Goal: Task Accomplishment & Management: Complete application form

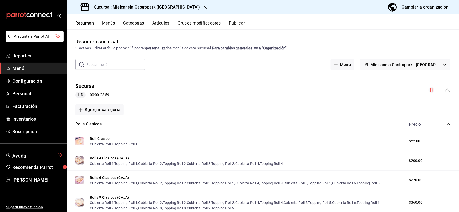
click at [417, 9] on div "Cambiar a organización" at bounding box center [425, 7] width 47 height 7
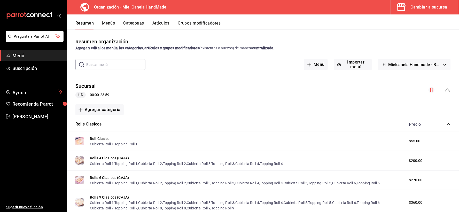
click at [159, 24] on button "Artículos" at bounding box center [161, 25] width 17 height 9
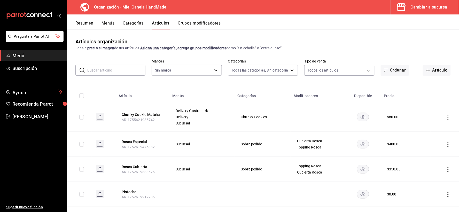
type input "6c8025d5-90d0-463f-90d3-5613e3a84495,436158e0-be8d-489e-bce9-5f366ef01139,823af…"
type input "d6f02b32-efed-475a-8e4d-f606cba425f6"
click at [134, 115] on button "Chunky Cookie Matcha" at bounding box center [142, 114] width 41 height 5
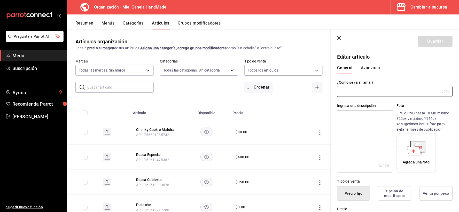
type input "Chunky Cookie Matcha"
type input "AR-1755621985742"
type input "$80.00"
click at [409, 151] on icon at bounding box center [414, 151] width 14 height 9
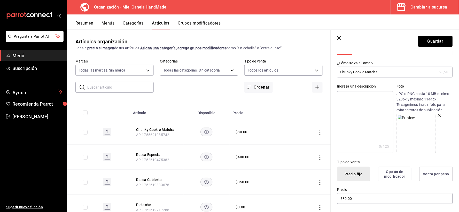
scroll to position [21, 0]
click at [376, 117] on textarea at bounding box center [365, 121] width 56 height 62
type textarea "G"
type textarea "x"
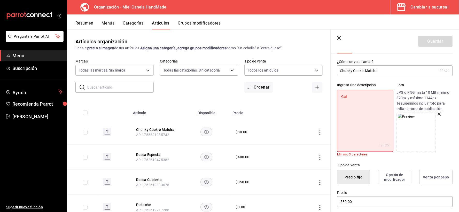
type textarea "Gall"
type textarea "x"
type textarea "Galleta"
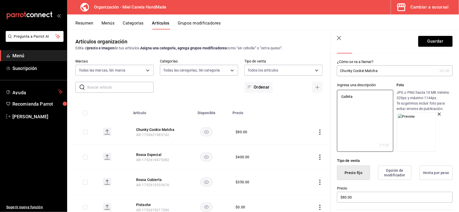
type textarea "x"
type textarea "Galleta"
type textarea "x"
type textarea "Galleta sa"
type textarea "x"
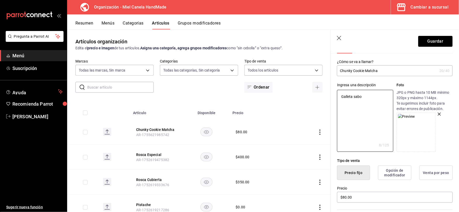
type textarea "Galleta sabor"
type textarea "x"
type textarea "Galleta sabor"
type textarea "x"
type textarea "Galleta sabor ma"
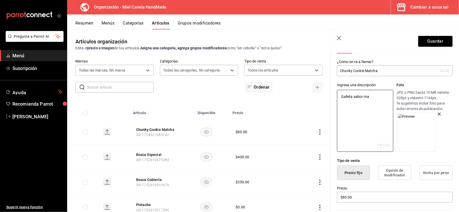
type textarea "x"
type textarea "Galleta sabor matcha"
type textarea "x"
type textarea "Galleta sabor matcha"
type textarea "x"
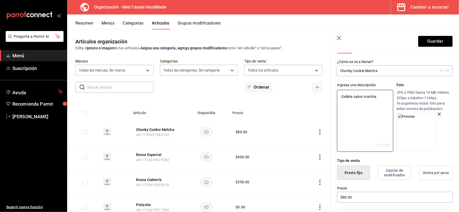
type textarea "Galleta sabor matcha c"
type textarea "x"
type textarea "Galleta sabor matcha ci"
type textarea "x"
type textarea "Galleta sabor matcha c"
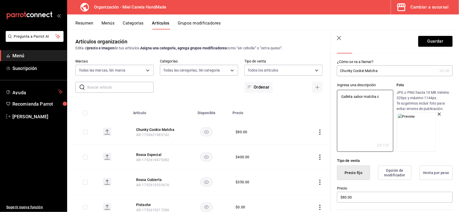
type textarea "x"
type textarea "Galleta sabor matcha con"
type textarea "x"
type textarea "Galleta sabor matcha con"
type textarea "x"
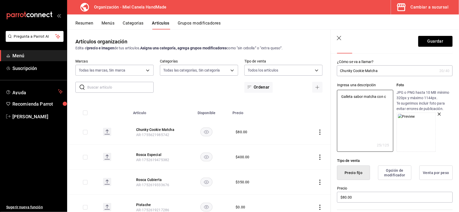
type textarea "Galleta sabor matcha con ch"
type textarea "x"
type textarea "Galleta sabor matcha con chispa [PERSON_NAME]"
type textarea "x"
type textarea "Galleta sabor matcha con chispa de chocolate"
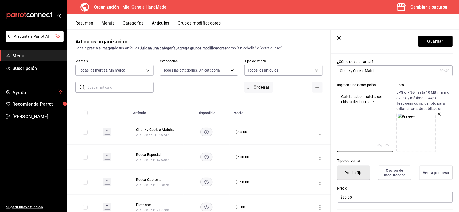
type textarea "x"
type textarea "Galleta sabor matcha con chispa de chocolate b"
type textarea "x"
type textarea "Galleta sabor matcha con chispa de chocolate blan"
type textarea "x"
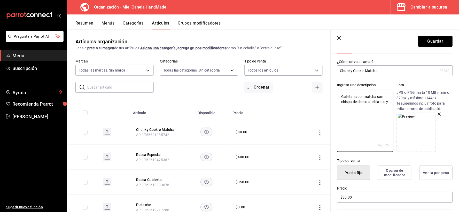
type textarea "Galleta sabor matcha con chispa de chocolate blanco y"
type textarea "x"
type textarea "Galleta sabor matcha con chispa de chocolate blanco y nue"
type textarea "x"
type textarea "Galleta sabor matcha con chispa de chocolate blanco y nuez"
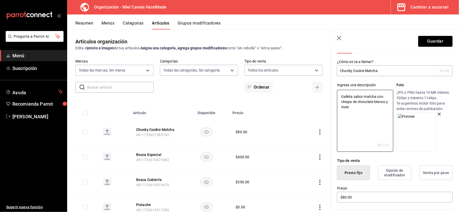
type textarea "x"
type textarea "Galleta sabor matcha con chispa de chocolate blanco y nuez ma"
type textarea "x"
type textarea "Galleta sabor matcha con chispa de chocolate blanco y nuez maca"
type textarea "x"
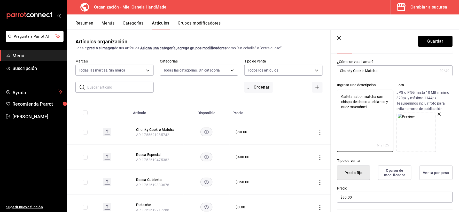
type textarea "Galleta sabor matcha con chispa de chocolate blanco y nuez macadamia"
type textarea "x"
type textarea "Galleta sabor matcha con chispa de chocolate blanco y nuez macadamia."
type textarea "x"
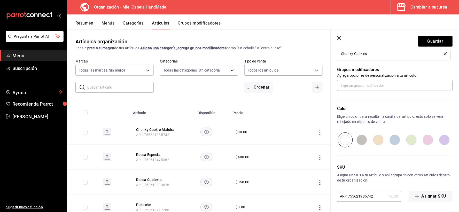
scroll to position [216, 0]
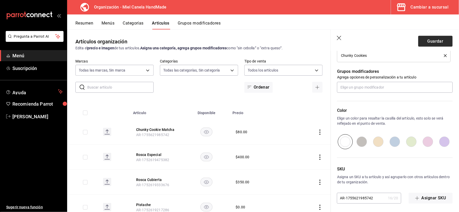
type textarea "Galleta sabor matcha con chispa de chocolate blanco y nuez macadamia."
click at [433, 39] on button "Guardar" at bounding box center [436, 41] width 34 height 11
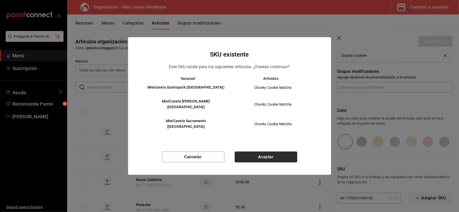
click at [266, 152] on button "Aceptar" at bounding box center [266, 157] width 63 height 11
type textarea "x"
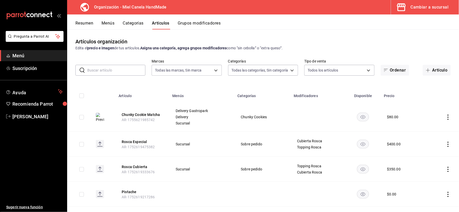
click at [446, 116] on icon "actions" at bounding box center [448, 117] width 5 height 5
click at [89, 24] on div at bounding box center [229, 106] width 459 height 212
click at [89, 24] on button "Resumen" at bounding box center [84, 25] width 18 height 9
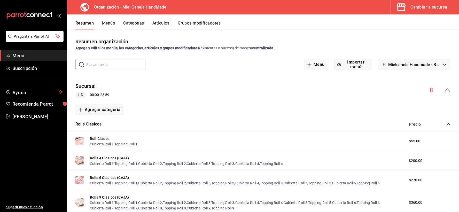
click at [445, 89] on icon "collapse-menu-row" at bounding box center [448, 90] width 6 height 6
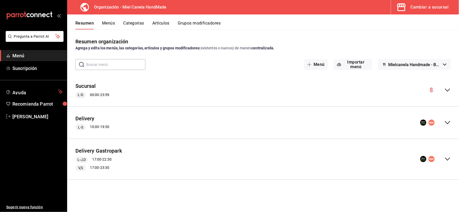
click at [447, 122] on icon "collapse-menu-row" at bounding box center [447, 122] width 5 height 3
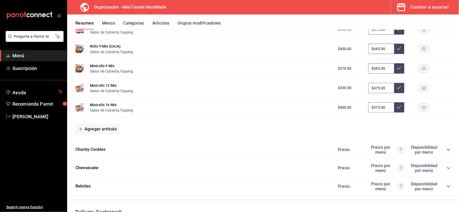
scroll to position [406, 0]
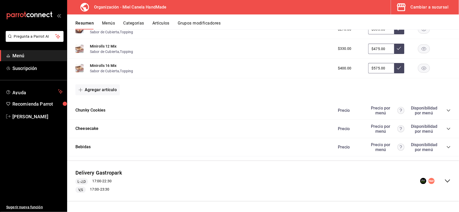
click at [447, 110] on icon "collapse-category-row" at bounding box center [448, 111] width 3 height 2
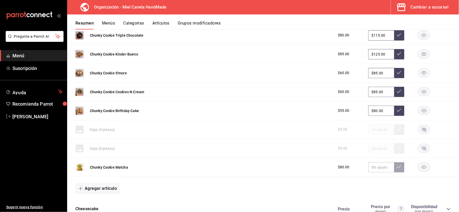
scroll to position [601, 0]
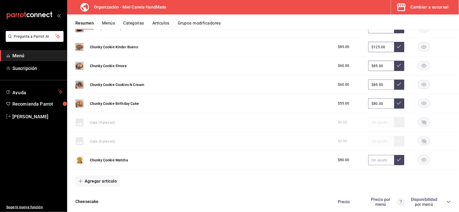
click at [374, 161] on input "text" at bounding box center [382, 160] width 26 height 10
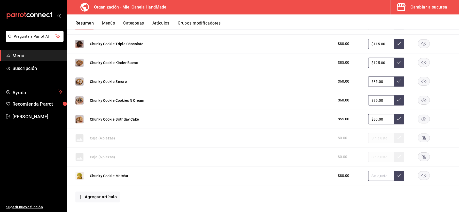
scroll to position [586, 0]
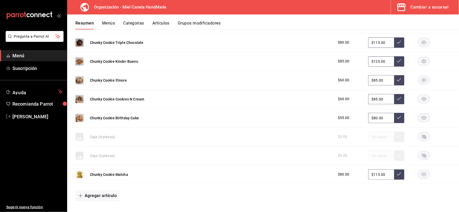
type input "$115.00"
click at [397, 173] on icon at bounding box center [399, 174] width 4 height 4
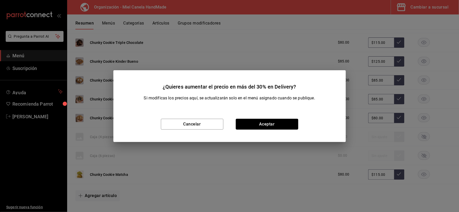
click at [260, 122] on button "Aceptar" at bounding box center [267, 124] width 63 height 11
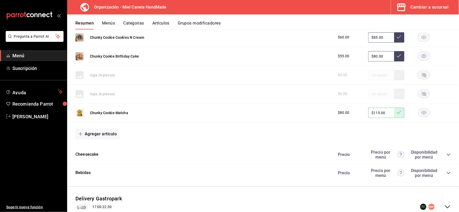
scroll to position [675, 0]
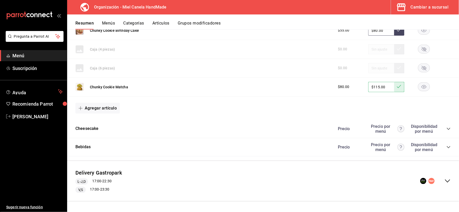
click at [445, 180] on icon "collapse-menu-row" at bounding box center [448, 181] width 6 height 6
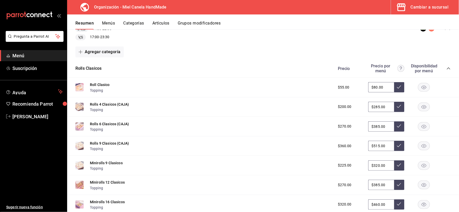
scroll to position [1084, 0]
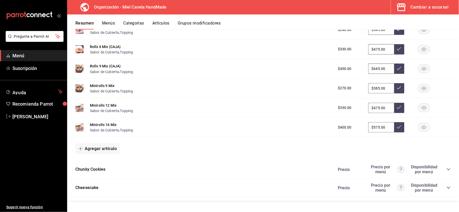
click at [447, 168] on icon "collapse-category-row" at bounding box center [449, 170] width 4 height 4
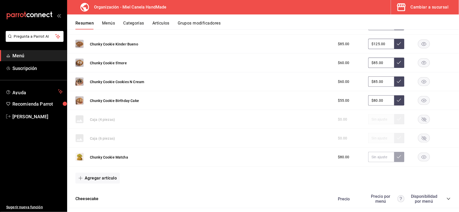
scroll to position [1353, 0]
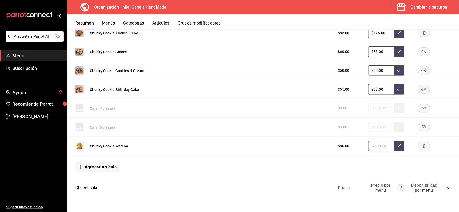
click at [384, 146] on input "text" at bounding box center [382, 146] width 26 height 10
type input "$115.00"
click at [397, 146] on icon at bounding box center [399, 145] width 4 height 3
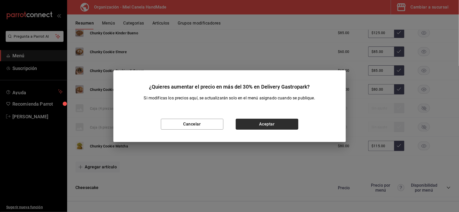
click at [264, 123] on button "Aceptar" at bounding box center [267, 124] width 63 height 11
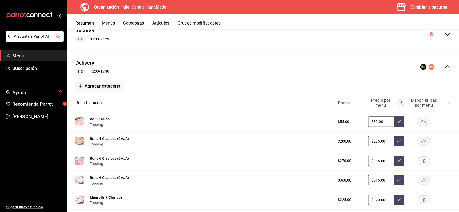
scroll to position [0, 0]
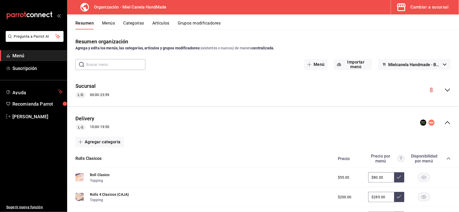
click at [112, 25] on button "Menús" at bounding box center [108, 25] width 13 height 9
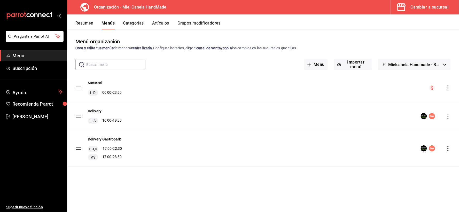
click at [87, 25] on button "Resumen" at bounding box center [84, 25] width 18 height 9
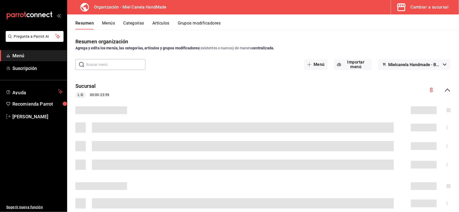
click at [445, 89] on icon "collapse-menu-row" at bounding box center [448, 90] width 6 height 6
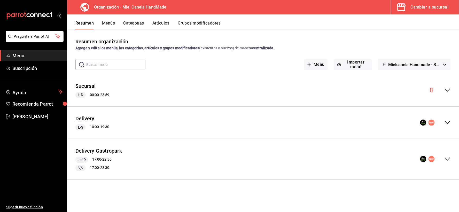
click at [449, 123] on icon "collapse-menu-row" at bounding box center [447, 122] width 5 height 3
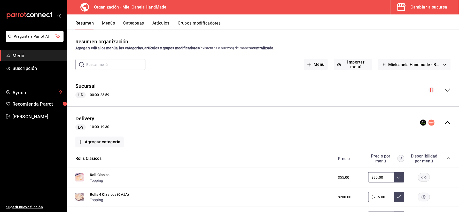
click at [445, 88] on icon "collapse-menu-row" at bounding box center [448, 90] width 6 height 6
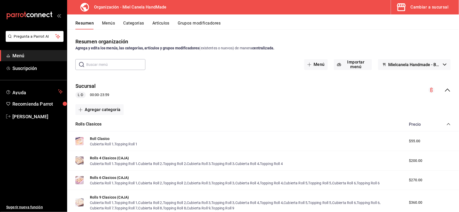
click at [447, 124] on icon "collapse-category-row" at bounding box center [449, 124] width 4 height 4
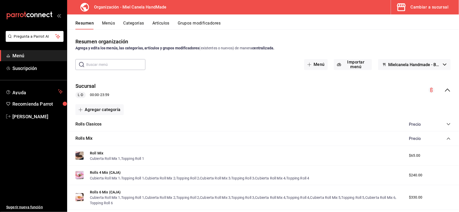
click at [447, 139] on icon "collapse-category-row" at bounding box center [448, 139] width 3 height 2
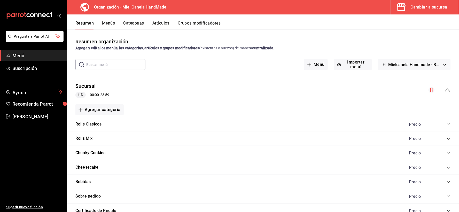
click at [447, 153] on icon "collapse-category-row" at bounding box center [449, 153] width 4 height 4
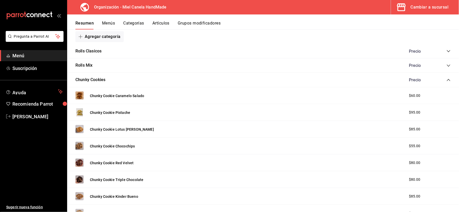
scroll to position [109, 0]
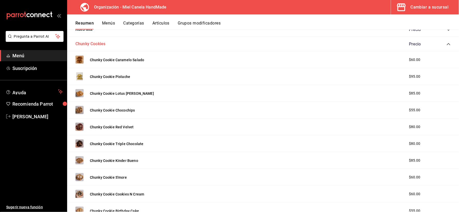
click at [91, 44] on button "Chunky Cookies" at bounding box center [90, 44] width 30 height 6
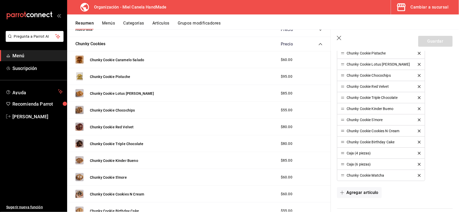
scroll to position [174, 0]
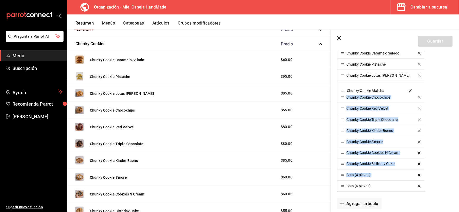
drag, startPoint x: 343, startPoint y: 188, endPoint x: 346, endPoint y: 85, distance: 103.7
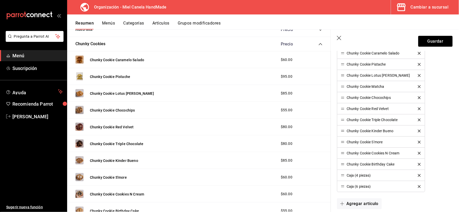
scroll to position [130, 0]
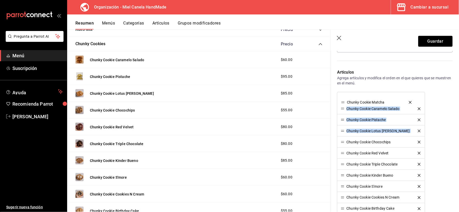
drag, startPoint x: 343, startPoint y: 130, endPoint x: 341, endPoint y: 101, distance: 29.0
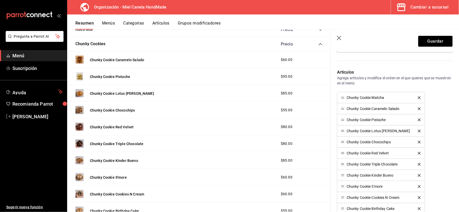
click at [418, 109] on icon "delete" at bounding box center [419, 109] width 3 height 3
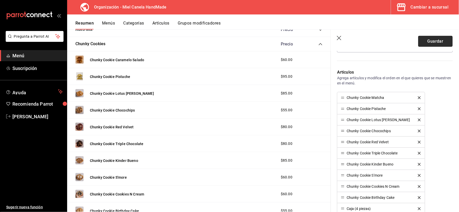
click at [432, 42] on button "Guardar" at bounding box center [436, 41] width 34 height 11
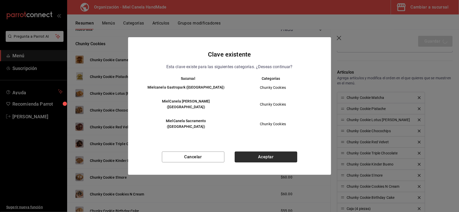
click at [263, 152] on button "Aceptar" at bounding box center [266, 157] width 63 height 11
click at [263, 152] on div "Cancelar Aceptar" at bounding box center [229, 163] width 203 height 23
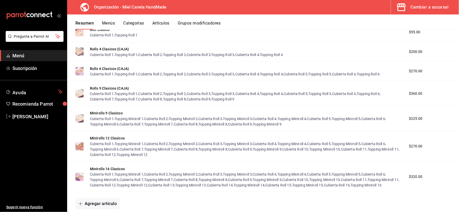
scroll to position [523, 0]
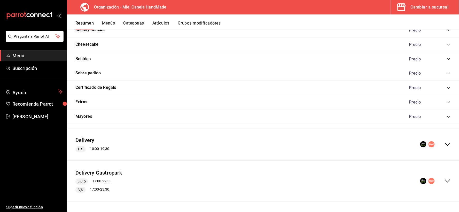
click at [445, 144] on icon "collapse-menu-row" at bounding box center [447, 144] width 5 height 3
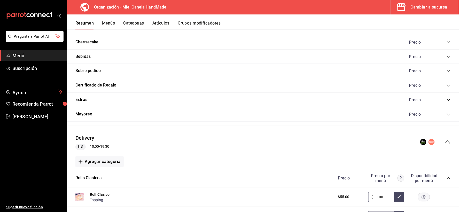
scroll to position [950, 0]
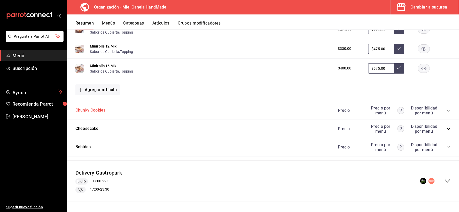
click at [94, 109] on button "Chunky Cookies" at bounding box center [90, 111] width 30 height 6
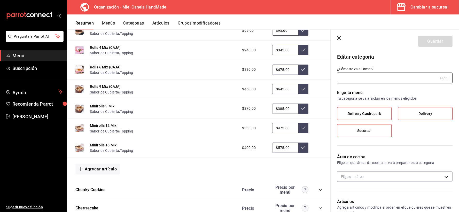
type input "Chunky Cookies"
type input "1685069112023"
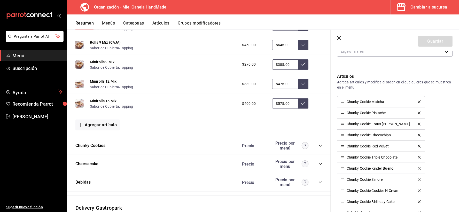
scroll to position [1038, 0]
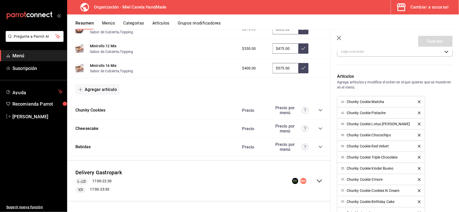
click at [317, 179] on icon "collapse-menu-row" at bounding box center [320, 181] width 6 height 6
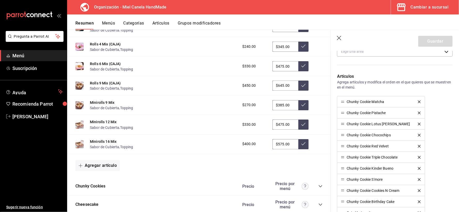
scroll to position [1446, 0]
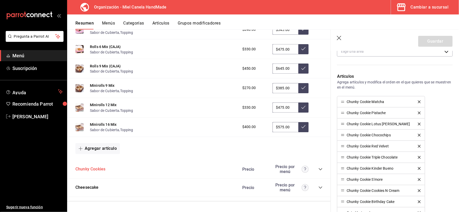
click at [84, 170] on button "Chunky Cookies" at bounding box center [90, 170] width 30 height 6
click at [85, 170] on button "Chunky Cookies" at bounding box center [90, 170] width 30 height 6
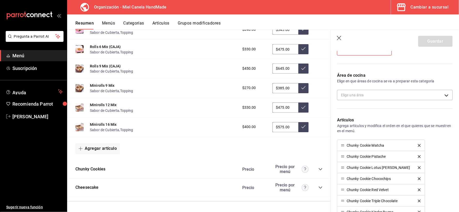
scroll to position [37, 0]
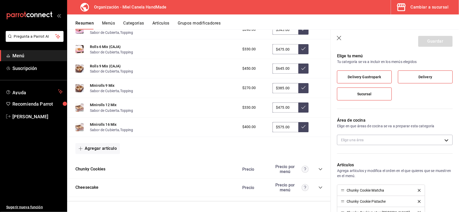
click at [338, 37] on icon "button" at bounding box center [339, 38] width 5 height 5
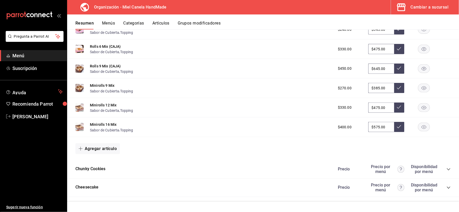
click at [154, 21] on button "Artículos" at bounding box center [161, 25] width 17 height 9
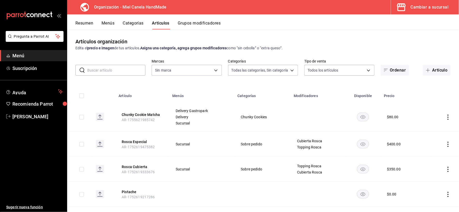
type input "6c8025d5-90d0-463f-90d3-5613e3a84495,436158e0-be8d-489e-bce9-5f366ef01139,823af…"
type input "d6f02b32-efed-475a-8e4d-f606cba425f6"
click at [105, 24] on button "Menús" at bounding box center [108, 25] width 13 height 9
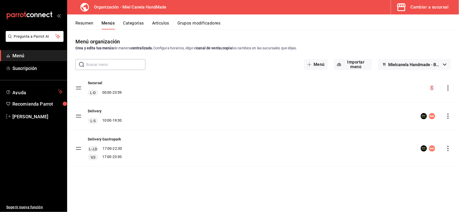
click at [450, 116] on icon "actions" at bounding box center [448, 116] width 5 height 5
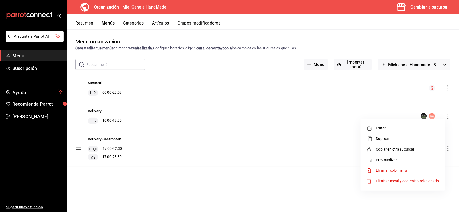
click at [391, 151] on span "Copiar en otra sucursal" at bounding box center [407, 149] width 63 height 5
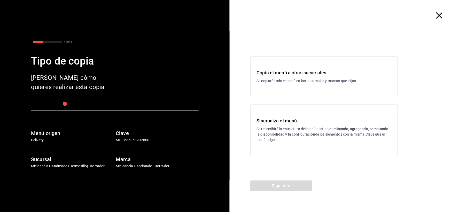
click at [302, 123] on h3 "Sincroniza el menú" at bounding box center [324, 120] width 135 height 7
click at [289, 193] on div "Siguiente" at bounding box center [281, 197] width 103 height 32
click at [289, 187] on button "Siguiente" at bounding box center [282, 186] width 62 height 11
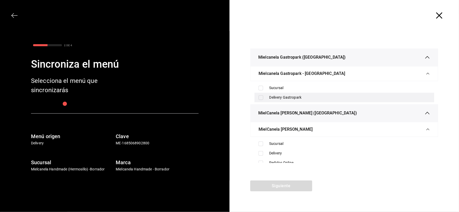
click at [282, 97] on div "Delivery Gastropark" at bounding box center [350, 97] width 161 height 5
click at [276, 99] on div "Delivery Gastropark" at bounding box center [350, 97] width 161 height 5
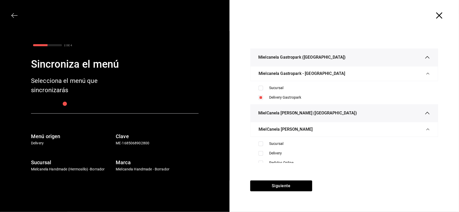
checkbox input "false"
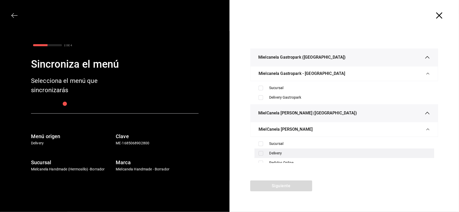
click at [275, 152] on div "Delivery" at bounding box center [350, 153] width 161 height 5
checkbox input "true"
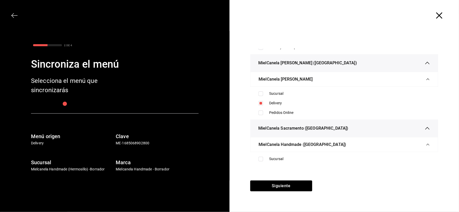
scroll to position [72, 0]
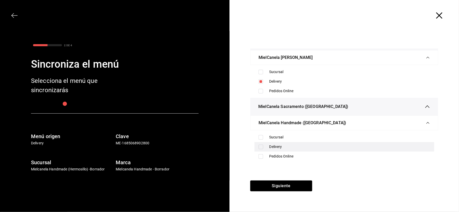
click at [271, 145] on div "Delivery" at bounding box center [350, 146] width 161 height 5
checkbox input "true"
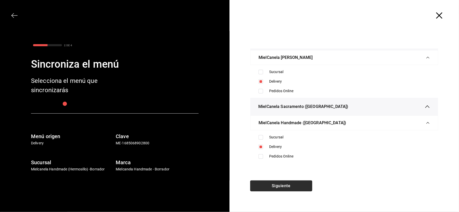
click at [282, 187] on button "Siguiente" at bounding box center [282, 186] width 62 height 11
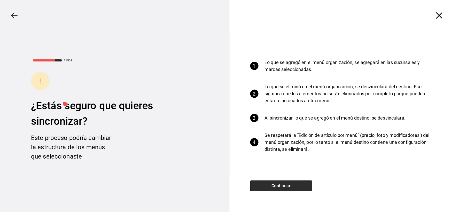
click at [306, 183] on button "Continuar" at bounding box center [282, 186] width 62 height 11
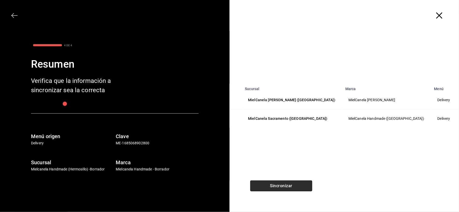
click at [285, 185] on button "Sincronizar" at bounding box center [282, 186] width 62 height 11
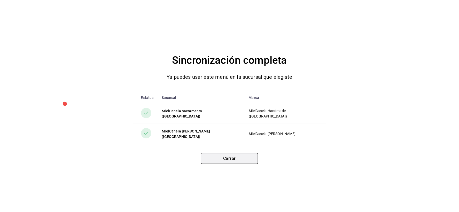
click at [231, 162] on button "Cerrar" at bounding box center [229, 158] width 57 height 11
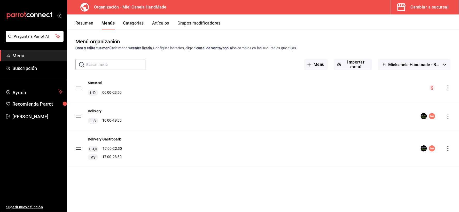
click at [449, 147] on icon "actions" at bounding box center [448, 148] width 5 height 5
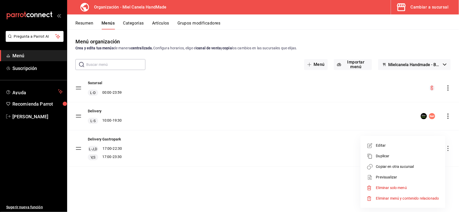
click at [385, 169] on span "Copiar en otra sucursal" at bounding box center [407, 166] width 63 height 5
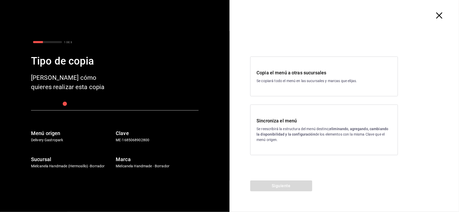
click at [306, 130] on p "Se reescribirá la estructura del menú destino; eliminando, agregando, cambiando…" at bounding box center [324, 134] width 135 height 16
click at [299, 186] on button "Siguiente" at bounding box center [282, 186] width 62 height 11
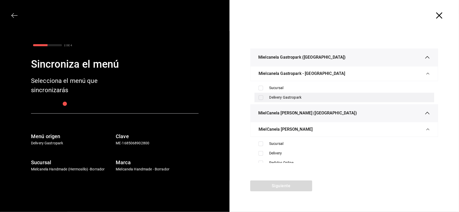
click at [275, 99] on div "Delivery Gastropark" at bounding box center [350, 97] width 161 height 5
checkbox input "true"
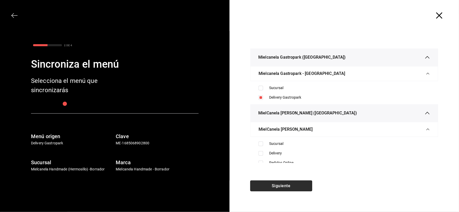
click at [277, 187] on button "Siguiente" at bounding box center [282, 186] width 62 height 11
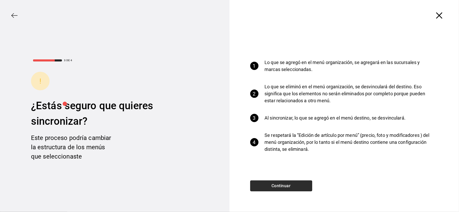
click at [299, 188] on button "Continuar" at bounding box center [282, 186] width 62 height 11
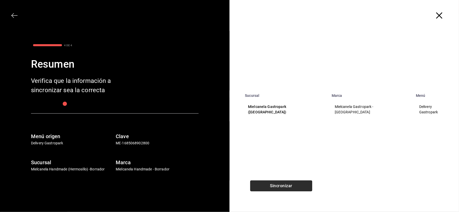
click at [301, 186] on button "Sincronizar" at bounding box center [282, 186] width 62 height 11
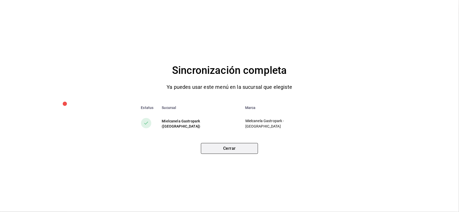
click at [236, 150] on button "Cerrar" at bounding box center [229, 148] width 57 height 11
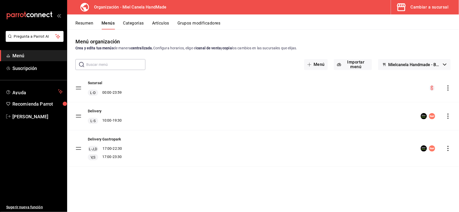
click at [432, 10] on div "Cambiar a sucursal" at bounding box center [430, 7] width 38 height 7
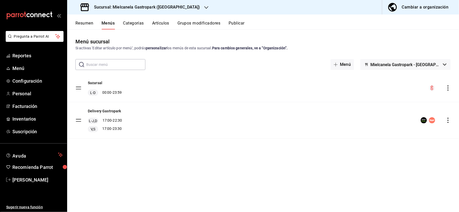
click at [242, 21] on div "orderTypes.fetchError" at bounding box center [230, 14] width 139 height 19
click at [239, 24] on button "Publicar" at bounding box center [237, 25] width 16 height 9
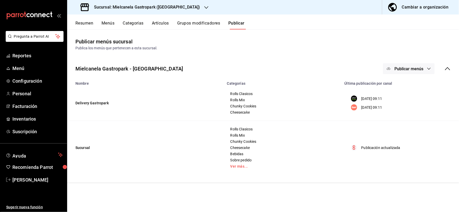
click at [407, 67] on span "Publicar menús" at bounding box center [409, 68] width 29 height 5
click at [402, 87] on div at bounding box center [397, 85] width 14 height 8
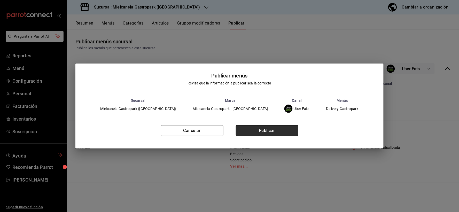
click at [266, 133] on button "Publicar" at bounding box center [267, 130] width 63 height 11
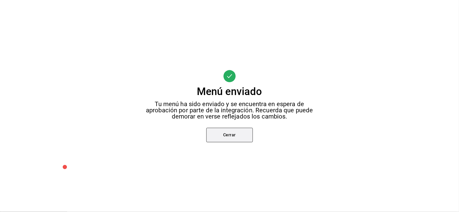
click at [234, 137] on button "Cerrar" at bounding box center [230, 135] width 47 height 14
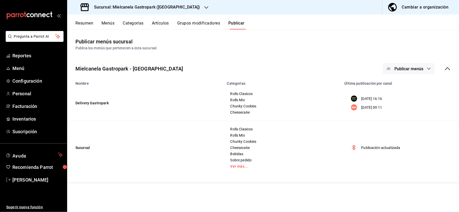
click at [410, 70] on span "Publicar menús" at bounding box center [409, 68] width 29 height 5
click at [392, 104] on img at bounding box center [394, 100] width 8 height 8
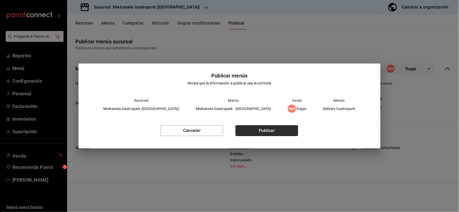
click at [272, 135] on button "Publicar" at bounding box center [267, 130] width 63 height 11
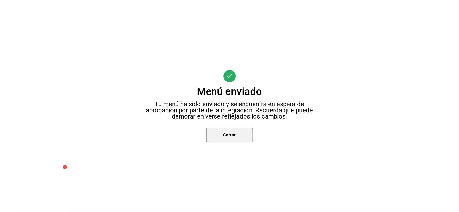
click at [222, 139] on button "Cerrar" at bounding box center [230, 135] width 47 height 14
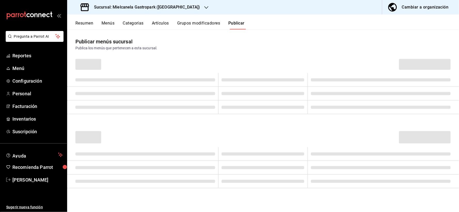
click at [221, 133] on div at bounding box center [229, 106] width 459 height 212
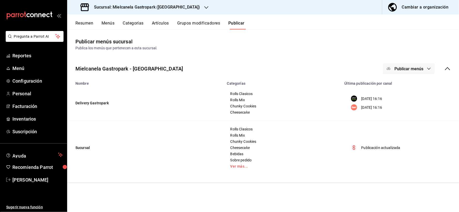
click at [80, 24] on button "Resumen" at bounding box center [84, 25] width 18 height 9
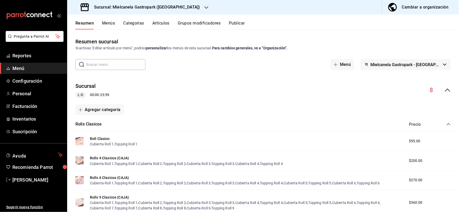
click at [447, 123] on span "collapse-category-row" at bounding box center [449, 124] width 4 height 4
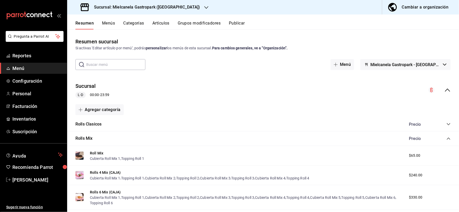
click at [447, 123] on icon "collapse-category-row" at bounding box center [449, 124] width 4 height 4
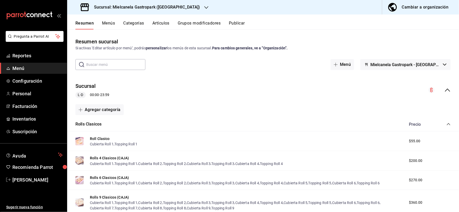
click at [447, 125] on icon "collapse-category-row" at bounding box center [449, 124] width 4 height 4
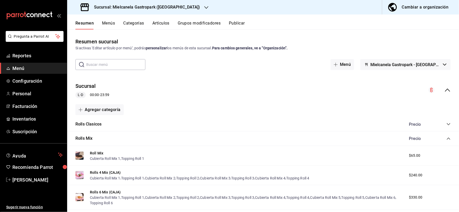
click at [447, 139] on icon "collapse-category-row" at bounding box center [449, 139] width 4 height 4
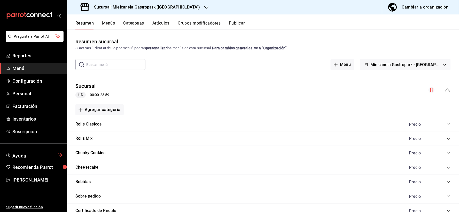
click at [447, 153] on icon "collapse-category-row" at bounding box center [448, 153] width 3 height 2
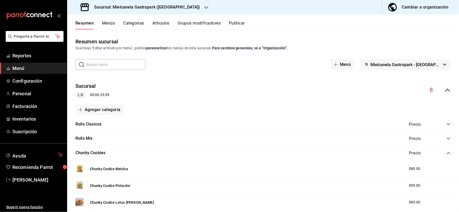
click at [154, 8] on h3 "Sucursal: Mielcanela Gastropark ([GEOGRAPHIC_DATA])" at bounding box center [145, 7] width 110 height 6
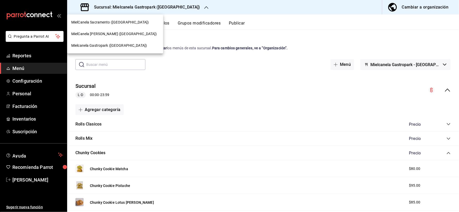
click at [103, 34] on span "MielCanela [PERSON_NAME] ([GEOGRAPHIC_DATA])" at bounding box center [114, 33] width 86 height 5
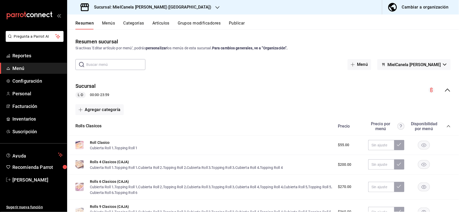
click at [110, 23] on button "Menús" at bounding box center [108, 25] width 13 height 9
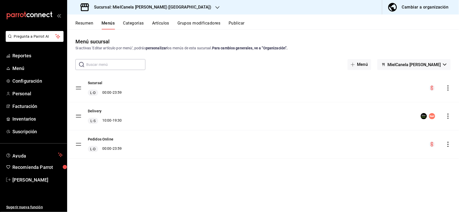
click at [237, 22] on button "Publicar" at bounding box center [237, 25] width 16 height 9
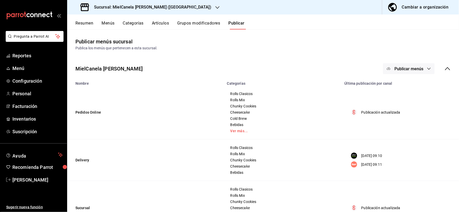
click at [405, 69] on span "Publicar menús" at bounding box center [409, 68] width 29 height 5
click at [411, 100] on span "Uber Eats" at bounding box center [412, 99] width 25 height 5
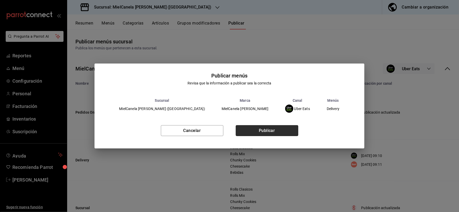
click at [282, 134] on button "Publicar" at bounding box center [267, 130] width 63 height 11
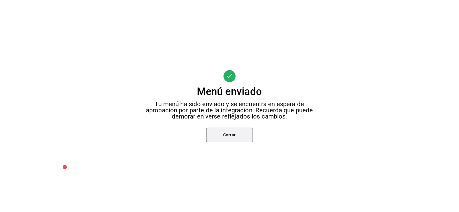
click at [250, 131] on button "Cerrar" at bounding box center [230, 135] width 47 height 14
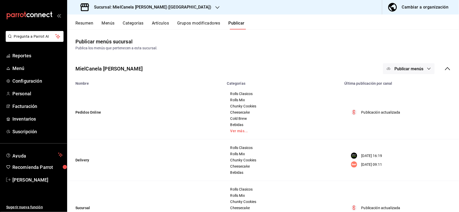
click at [241, 135] on div at bounding box center [229, 106] width 459 height 212
click at [410, 70] on span "Publicar menús" at bounding box center [409, 68] width 29 height 5
click at [398, 115] on div at bounding box center [393, 114] width 14 height 8
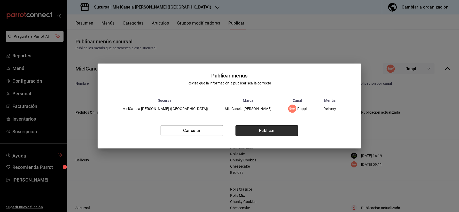
click at [263, 127] on button "Publicar" at bounding box center [267, 130] width 63 height 11
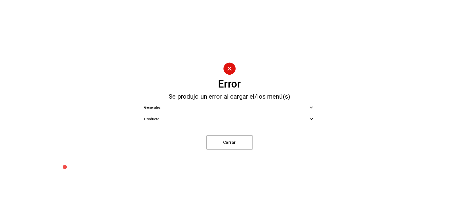
click at [171, 109] on span "Generales" at bounding box center [227, 107] width 164 height 5
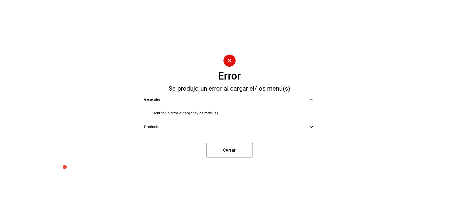
click at [165, 130] on div "Producto" at bounding box center [229, 127] width 179 height 12
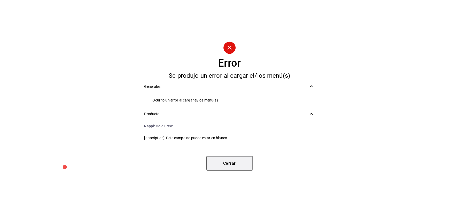
click at [227, 169] on button "Cerrar" at bounding box center [230, 163] width 47 height 14
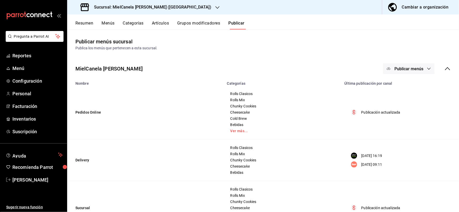
click at [123, 6] on h3 "Sucursal: MielCanela [PERSON_NAME] ([GEOGRAPHIC_DATA])" at bounding box center [151, 7] width 122 height 6
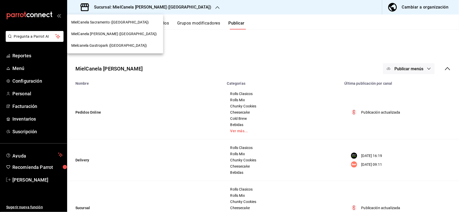
click at [112, 24] on span "MielCanela Sacramento ([GEOGRAPHIC_DATA])" at bounding box center [110, 22] width 78 height 5
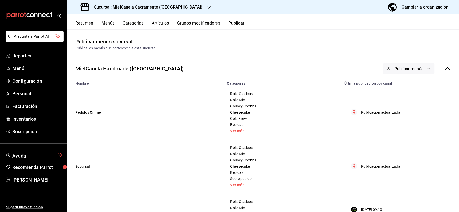
click at [399, 71] on span "Publicar menús" at bounding box center [409, 68] width 29 height 5
click at [396, 99] on div at bounding box center [393, 100] width 14 height 8
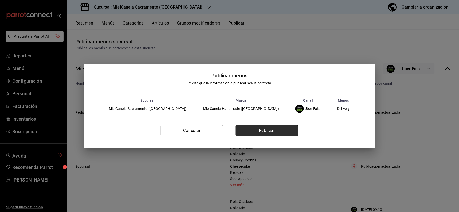
click at [277, 132] on button "Publicar" at bounding box center [267, 130] width 63 height 11
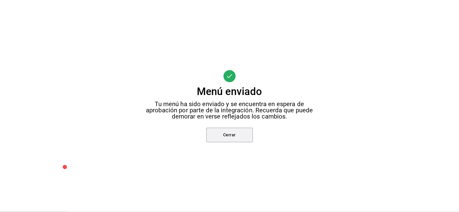
click at [244, 138] on button "Cerrar" at bounding box center [230, 135] width 47 height 14
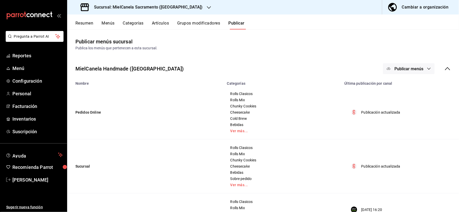
scroll to position [31, 0]
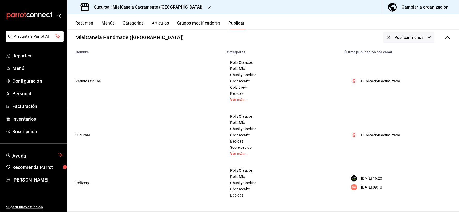
drag, startPoint x: 405, startPoint y: 38, endPoint x: 401, endPoint y: 65, distance: 26.9
click at [405, 38] on span "Publicar menús" at bounding box center [409, 37] width 29 height 5
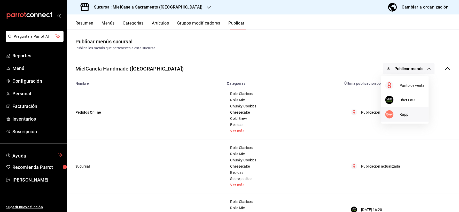
click at [394, 115] on img at bounding box center [390, 114] width 8 height 8
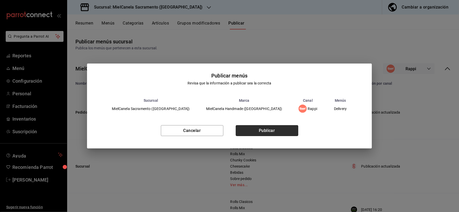
click at [268, 134] on button "Publicar" at bounding box center [267, 130] width 63 height 11
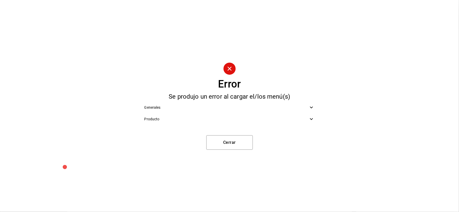
click at [149, 115] on div "Producto" at bounding box center [229, 120] width 179 height 12
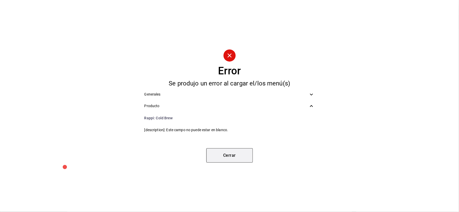
click at [229, 155] on button "Cerrar" at bounding box center [230, 155] width 47 height 14
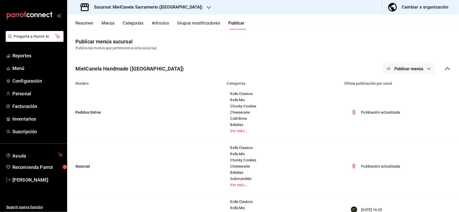
click at [442, 9] on div "Cambiar a organización" at bounding box center [425, 7] width 47 height 7
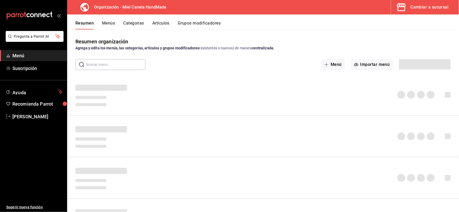
click at [159, 24] on button "Artículos" at bounding box center [161, 25] width 17 height 9
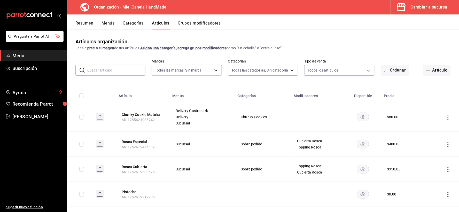
type input "d6f02b32-efed-475a-8e4d-f606cba425f6"
type input "6c8025d5-90d0-463f-90d3-5613e3a84495,436158e0-be8d-489e-bce9-5f366ef01139,823af…"
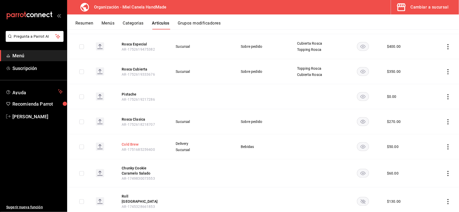
click at [127, 144] on button "Cold Brew" at bounding box center [142, 144] width 41 height 5
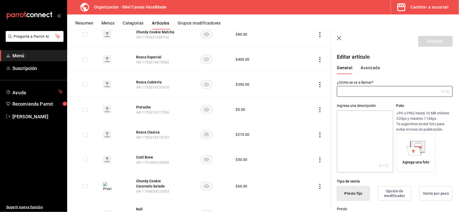
type input "Cold Brew"
type input "AR-1751685259400"
type input "$50.00"
click at [365, 127] on textarea at bounding box center [365, 142] width 56 height 62
type textarea "Beb"
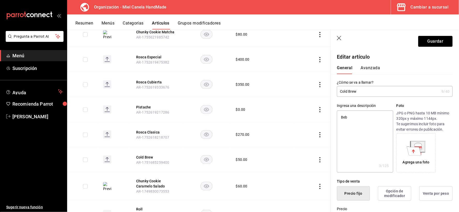
type textarea "x"
type textarea "Bebida d"
type textarea "x"
type textarea "Bebida de c"
type textarea "x"
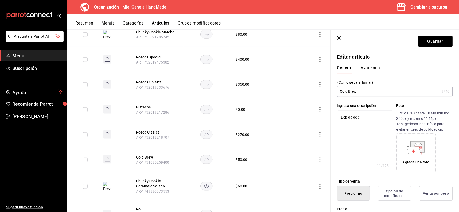
type textarea "Bebida de ca"
type textarea "x"
type textarea "Bebida de cafe"
type textarea "x"
type textarea "Bebida de cafe hela"
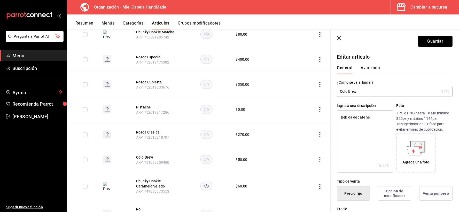
type textarea "x"
type textarea "Bebida de cafe helada"
type textarea "x"
type textarea "Bebida de cafe helad"
type textarea "x"
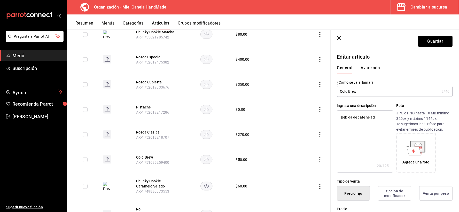
type textarea "Bebida de cafe helado"
type textarea "x"
type textarea "Bebida de cafe helado."
type textarea "x"
type textarea "Bebida de cafe helado."
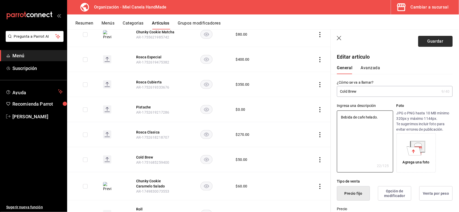
click at [433, 43] on button "Guardar" at bounding box center [436, 41] width 34 height 11
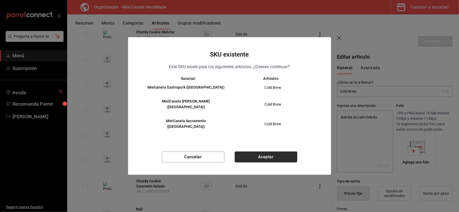
click at [277, 152] on button "Aceptar" at bounding box center [266, 157] width 63 height 11
type textarea "x"
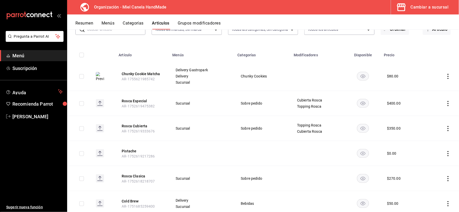
scroll to position [65, 0]
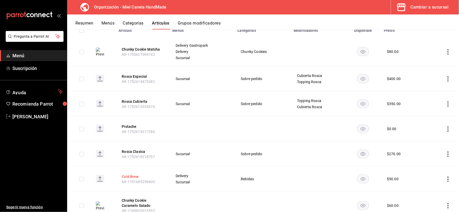
click at [133, 177] on button "Cold Brew" at bounding box center [142, 176] width 41 height 5
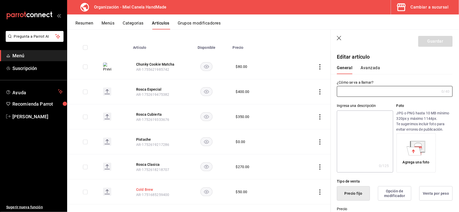
type input "Cold Brew"
type textarea "Bebida de cafe helado."
type textarea "x"
type input "AR-1751685259400"
type textarea "x"
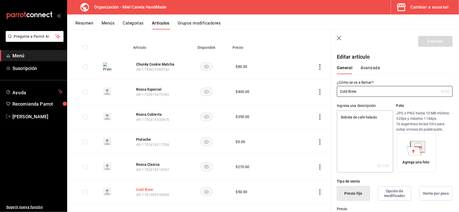
type input "$50.00"
click at [107, 25] on button "Menús" at bounding box center [108, 25] width 13 height 9
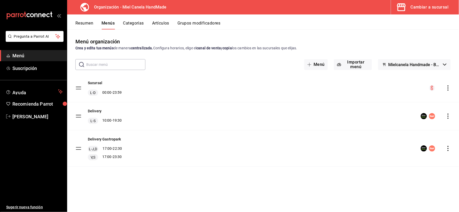
click at [446, 89] on icon "actions" at bounding box center [448, 88] width 5 height 5
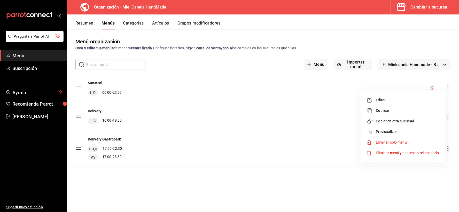
click at [405, 120] on span "Copiar en otra sucursal" at bounding box center [407, 121] width 63 height 5
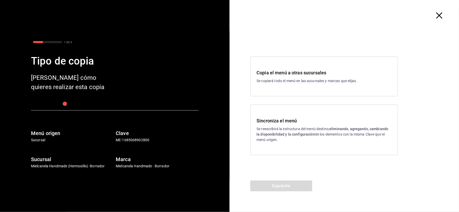
click at [290, 137] on p "Se reescribirá la estructura del menú destino; eliminando, agregando, cambiando…" at bounding box center [324, 134] width 135 height 16
click at [296, 190] on button "Siguiente" at bounding box center [282, 186] width 62 height 11
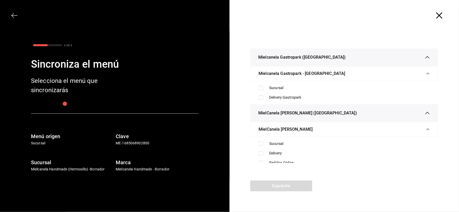
drag, startPoint x: 273, startPoint y: 87, endPoint x: 268, endPoint y: 109, distance: 22.3
click at [274, 87] on div "Sucursal" at bounding box center [350, 87] width 161 height 5
checkbox input "true"
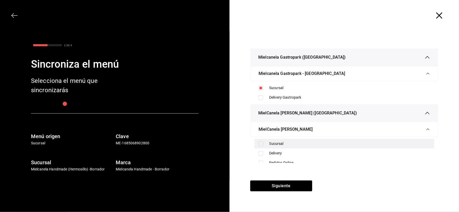
click at [266, 140] on div "Sucursal" at bounding box center [345, 144] width 180 height 10
checkbox input "true"
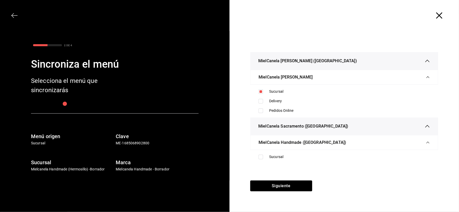
scroll to position [72, 0]
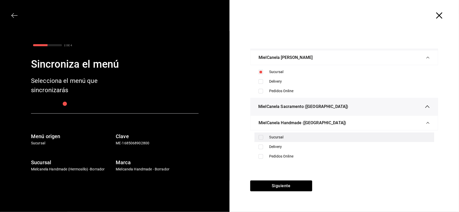
click at [275, 134] on div "Sucursal" at bounding box center [345, 138] width 180 height 10
checkbox input "true"
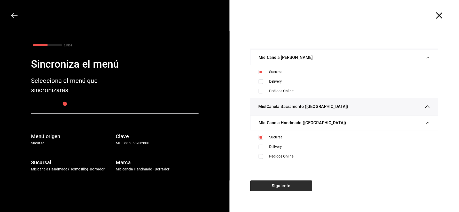
click at [275, 187] on button "Siguiente" at bounding box center [282, 186] width 62 height 11
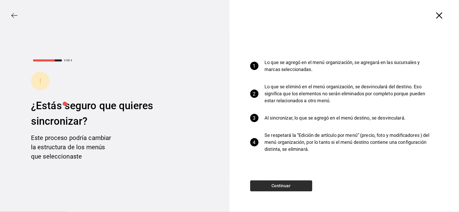
click at [285, 188] on button "Continuar" at bounding box center [282, 186] width 62 height 11
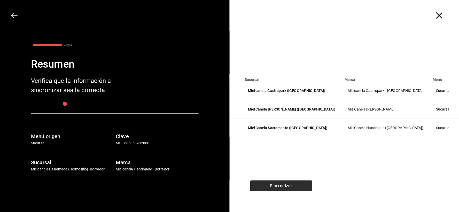
click at [288, 186] on button "Sincronizar" at bounding box center [282, 186] width 62 height 11
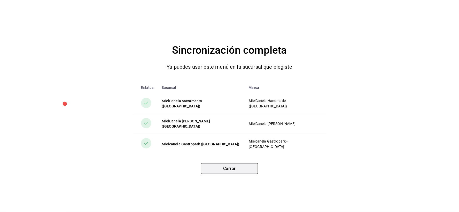
click at [235, 167] on button "Cerrar" at bounding box center [229, 168] width 57 height 11
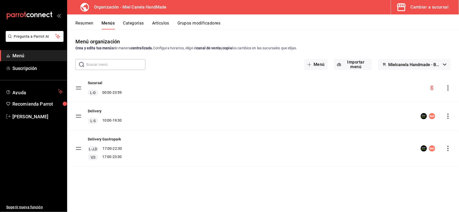
click at [448, 116] on icon "actions" at bounding box center [448, 116] width 5 height 5
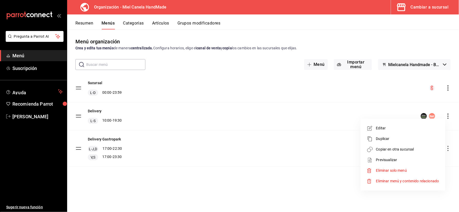
click at [391, 148] on span "Copiar en otra sucursal" at bounding box center [407, 149] width 63 height 5
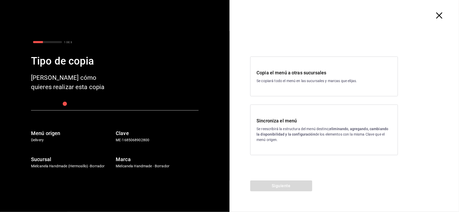
click at [273, 127] on p "Se reescribirá la estructura del menú destino; eliminando, agregando, cambiando…" at bounding box center [324, 134] width 135 height 16
click at [283, 185] on button "Siguiente" at bounding box center [282, 186] width 62 height 11
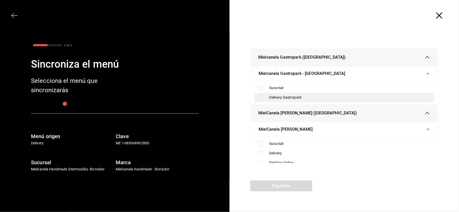
click at [274, 95] on div "Delivery Gastropark" at bounding box center [350, 97] width 161 height 5
checkbox input "false"
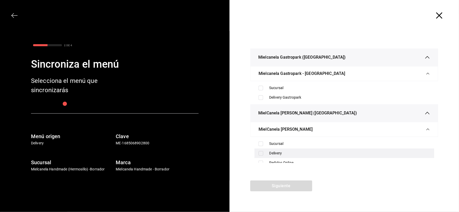
click at [269, 150] on div "Delivery" at bounding box center [345, 154] width 180 height 10
checkbox input "true"
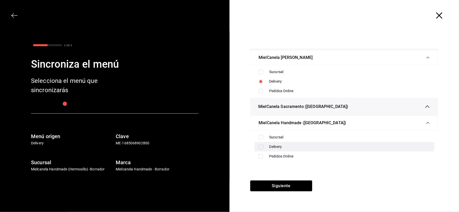
click at [287, 146] on div "Delivery" at bounding box center [350, 146] width 161 height 5
checkbox input "true"
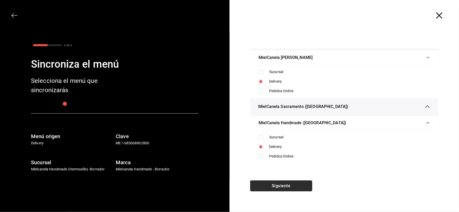
click at [273, 187] on button "Siguiente" at bounding box center [282, 186] width 62 height 11
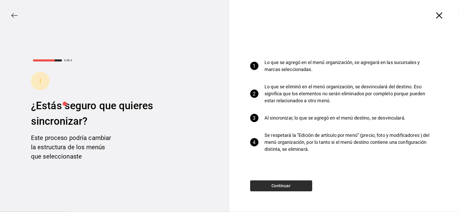
click at [291, 183] on button "Continuar" at bounding box center [282, 186] width 62 height 11
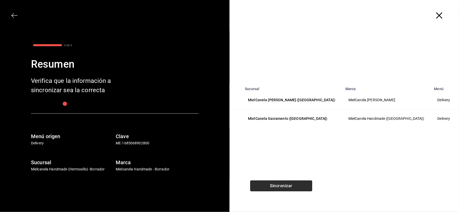
click at [291, 185] on button "Sincronizar" at bounding box center [282, 186] width 62 height 11
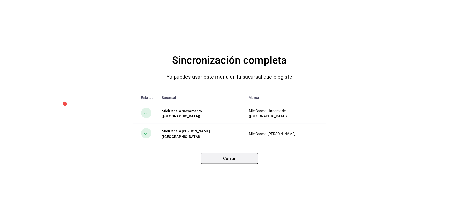
click at [239, 162] on button "Cerrar" at bounding box center [229, 158] width 57 height 11
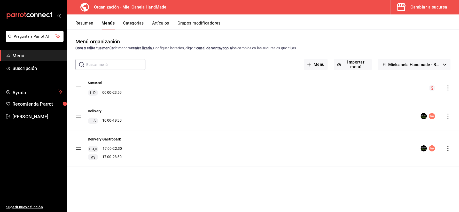
click at [446, 149] on icon "actions" at bounding box center [448, 148] width 5 height 5
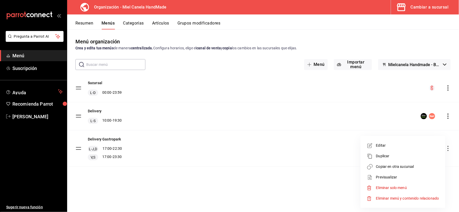
click at [408, 165] on span "Copiar en otra sucursal" at bounding box center [407, 166] width 63 height 5
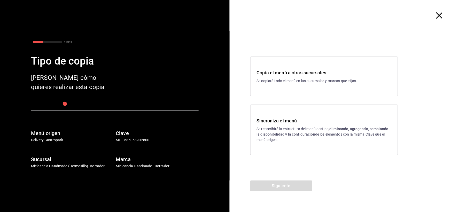
click at [268, 129] on p "Se reescribirá la estructura del menú destino; eliminando, agregando, cambiando…" at bounding box center [324, 134] width 135 height 16
click at [271, 188] on button "Siguiente" at bounding box center [282, 186] width 62 height 11
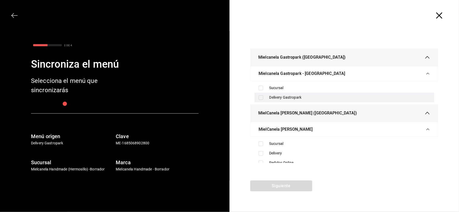
click at [278, 97] on div "Delivery Gastropark" at bounding box center [350, 97] width 161 height 5
checkbox input "true"
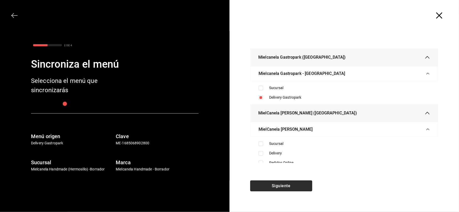
click at [274, 185] on button "Siguiente" at bounding box center [282, 186] width 62 height 11
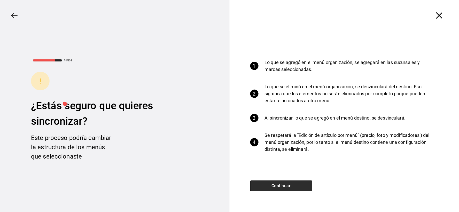
click at [272, 186] on button "Continuar" at bounding box center [282, 186] width 62 height 11
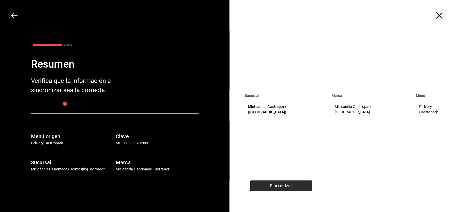
click at [278, 188] on button "Sincronizar" at bounding box center [282, 186] width 62 height 11
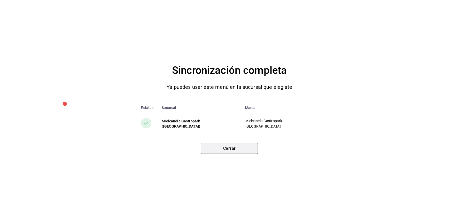
drag, startPoint x: 226, startPoint y: 149, endPoint x: 219, endPoint y: 127, distance: 23.0
click at [226, 149] on button "Cerrar" at bounding box center [229, 148] width 57 height 11
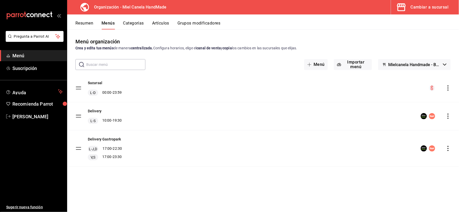
click at [418, 6] on div "Cambiar a sucursal" at bounding box center [430, 7] width 38 height 7
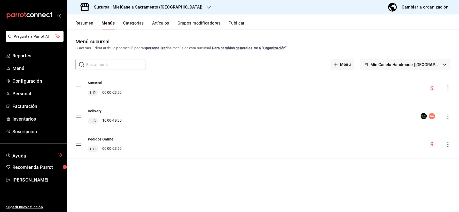
click at [238, 24] on button "Publicar" at bounding box center [237, 25] width 16 height 9
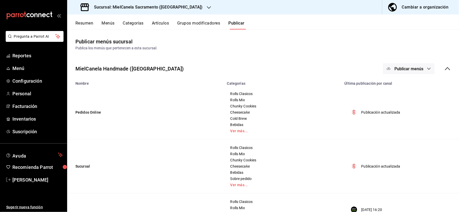
click at [414, 67] on span "Publicar menús" at bounding box center [409, 68] width 29 height 5
drag, startPoint x: 458, startPoint y: 125, endPoint x: 458, endPoint y: 128, distance: 3.1
click at [458, 129] on div at bounding box center [229, 106] width 459 height 212
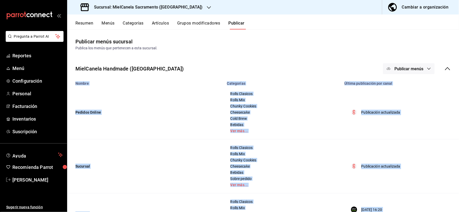
drag, startPoint x: 458, startPoint y: 128, endPoint x: 458, endPoint y: 155, distance: 26.9
click at [459, 159] on body "Pregunta a Parrot AI Reportes Menú Configuración Personal Facturación Inventari…" at bounding box center [229, 106] width 459 height 212
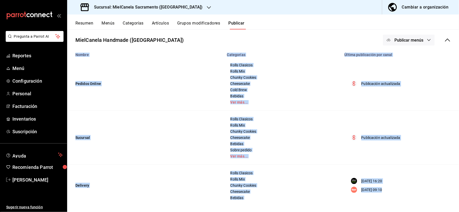
scroll to position [31, 0]
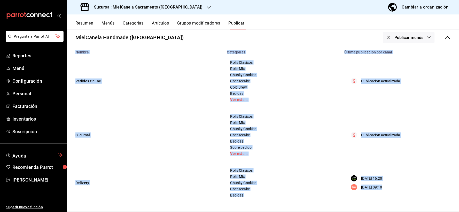
click at [404, 41] on button "Publicar menús" at bounding box center [409, 37] width 52 height 11
click at [397, 84] on div at bounding box center [393, 83] width 14 height 8
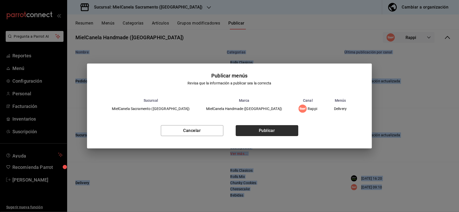
click at [259, 131] on button "Publicar" at bounding box center [267, 130] width 63 height 11
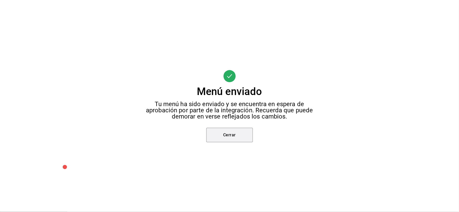
click at [236, 132] on button "Cerrar" at bounding box center [230, 135] width 47 height 14
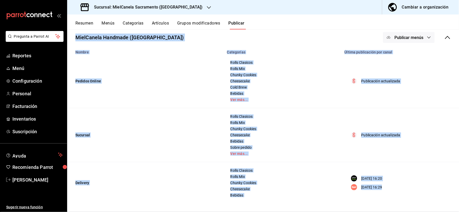
click at [459, 102] on div at bounding box center [229, 106] width 459 height 212
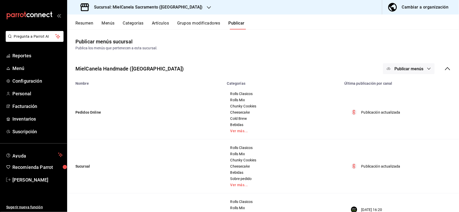
drag, startPoint x: 459, startPoint y: 119, endPoint x: 456, endPoint y: 122, distance: 3.7
click at [459, 121] on div at bounding box center [229, 106] width 459 height 212
drag, startPoint x: 456, startPoint y: 122, endPoint x: 456, endPoint y: 142, distance: 20.4
click at [404, 72] on button "Publicar menús" at bounding box center [409, 68] width 52 height 11
click at [440, 126] on div at bounding box center [229, 106] width 459 height 212
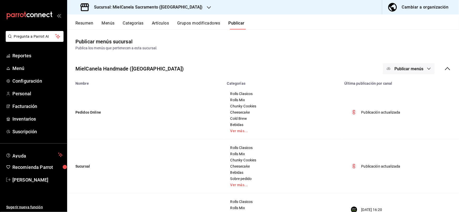
click at [150, 10] on div "Sucursal: MielCanela Sacramento ([GEOGRAPHIC_DATA])" at bounding box center [142, 7] width 142 height 14
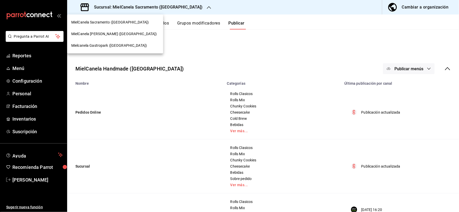
click at [114, 35] on span "MielCanela [PERSON_NAME] ([GEOGRAPHIC_DATA])" at bounding box center [114, 33] width 86 height 5
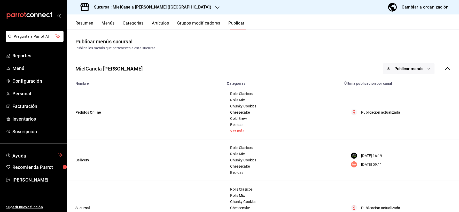
click at [405, 69] on span "Publicar menús" at bounding box center [409, 68] width 29 height 5
click at [407, 120] on li "Rappi" at bounding box center [406, 114] width 48 height 14
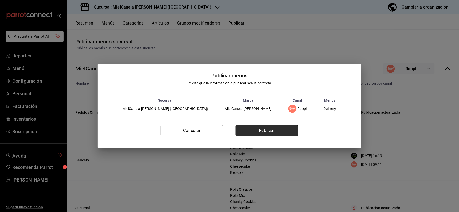
click at [274, 130] on button "Publicar" at bounding box center [267, 130] width 63 height 11
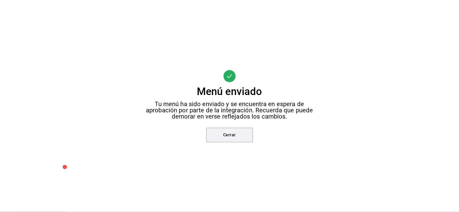
click at [239, 136] on button "Cerrar" at bounding box center [230, 135] width 47 height 14
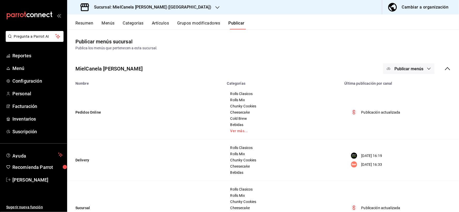
click at [145, 5] on h3 "Sucursal: MielCanela [PERSON_NAME] ([GEOGRAPHIC_DATA])" at bounding box center [151, 7] width 122 height 6
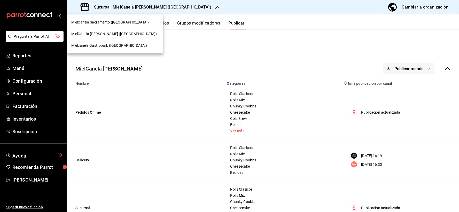
click at [119, 24] on span "MielCanela Sacramento ([GEOGRAPHIC_DATA])" at bounding box center [110, 22] width 78 height 5
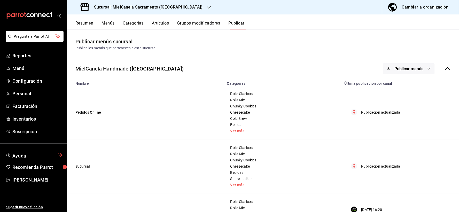
click at [119, 6] on h3 "Sucursal: MielCanela Sacramento ([GEOGRAPHIC_DATA])" at bounding box center [146, 7] width 113 height 6
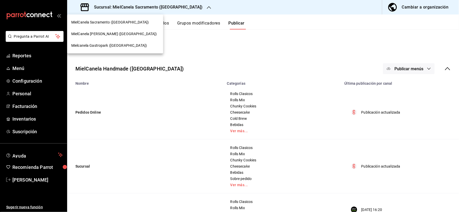
click at [110, 34] on span "MielCanela [PERSON_NAME] ([GEOGRAPHIC_DATA])" at bounding box center [114, 33] width 86 height 5
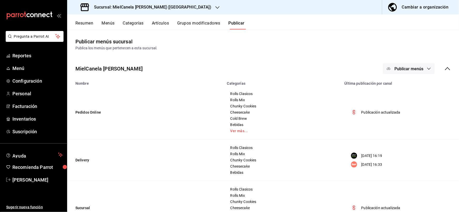
click at [135, 4] on h3 "Sucursal: MielCanela [PERSON_NAME] ([GEOGRAPHIC_DATA])" at bounding box center [151, 7] width 122 height 6
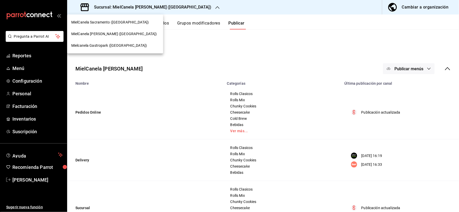
click at [108, 45] on span "Mielcanela Gastropark ([GEOGRAPHIC_DATA])" at bounding box center [109, 45] width 76 height 5
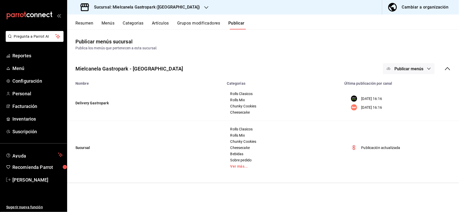
click at [153, 3] on div "Sucursal: Mielcanela Gastropark ([GEOGRAPHIC_DATA])" at bounding box center [140, 7] width 139 height 14
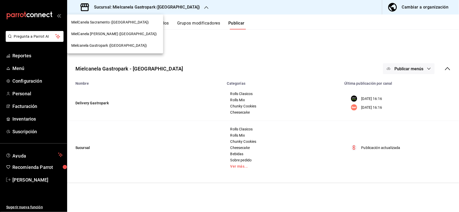
click at [122, 34] on span "MielCanela [PERSON_NAME] ([GEOGRAPHIC_DATA])" at bounding box center [114, 33] width 86 height 5
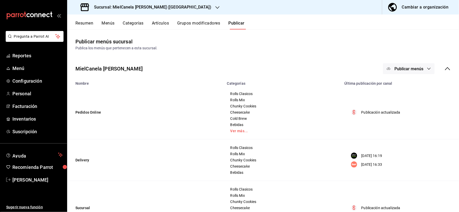
click at [144, 7] on h3 "Sucursal: MielCanela [PERSON_NAME] ([GEOGRAPHIC_DATA])" at bounding box center [151, 7] width 122 height 6
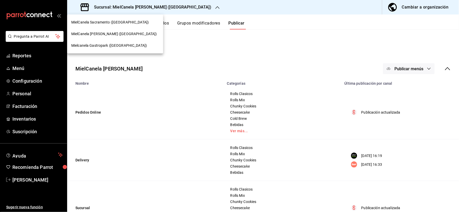
click at [122, 25] on span "MielCanela Sacramento ([GEOGRAPHIC_DATA])" at bounding box center [110, 22] width 78 height 5
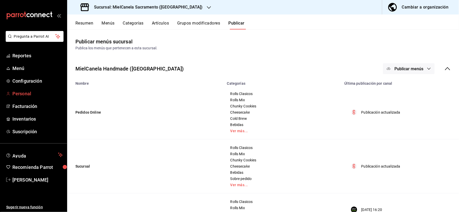
click at [14, 95] on span "Personal" at bounding box center [37, 93] width 50 height 7
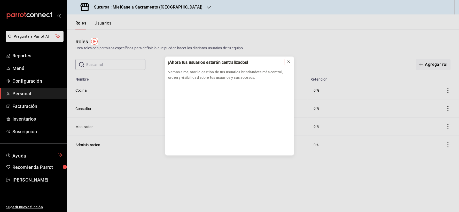
click at [290, 63] on icon at bounding box center [289, 62] width 2 height 2
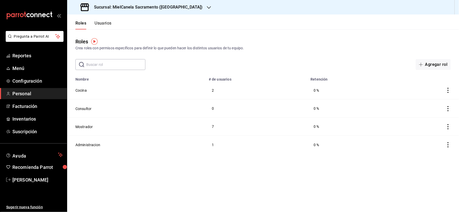
click at [138, 6] on h3 "Sucursal: MielCanela Sacramento ([GEOGRAPHIC_DATA])" at bounding box center [146, 7] width 113 height 6
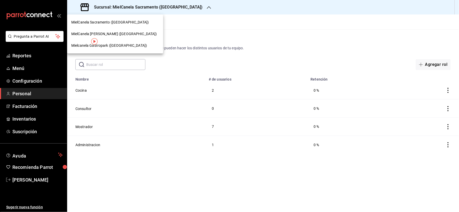
click at [114, 47] on span "Mielcanela Gastropark ([GEOGRAPHIC_DATA])" at bounding box center [109, 45] width 76 height 5
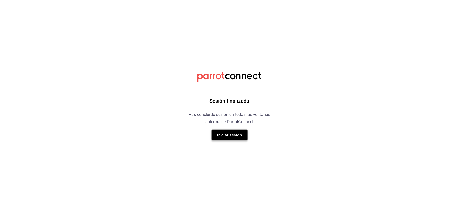
click at [231, 133] on button "Iniciar sesión" at bounding box center [230, 135] width 36 height 11
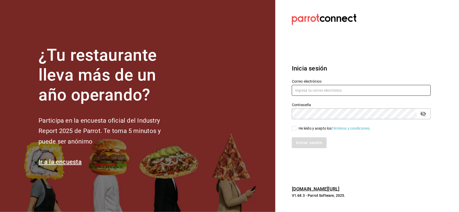
type input "[EMAIL_ADDRESS][DOMAIN_NAME]"
click at [296, 127] on input "He leído y acepto los Términos y condiciones." at bounding box center [294, 128] width 5 height 5
checkbox input "true"
click at [298, 144] on button "Iniciar sesión" at bounding box center [309, 143] width 35 height 11
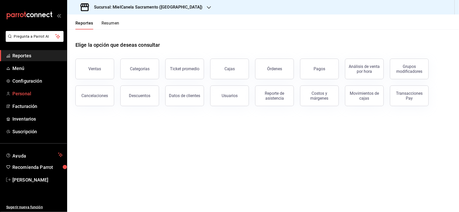
click at [17, 94] on span "Personal" at bounding box center [37, 93] width 50 height 7
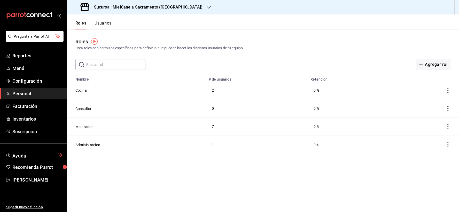
click at [143, 9] on h3 "Sucursal: MielCanela Sacramento ([GEOGRAPHIC_DATA])" at bounding box center [146, 7] width 113 height 6
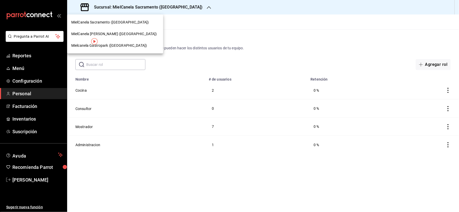
click at [107, 46] on span "Mielcanela Gastropark ([GEOGRAPHIC_DATA])" at bounding box center [109, 45] width 76 height 5
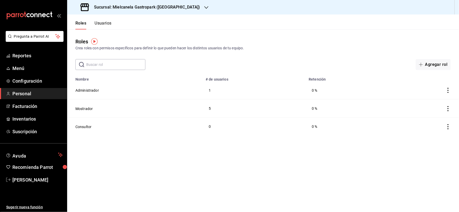
click at [103, 24] on button "Usuarios" at bounding box center [103, 25] width 17 height 9
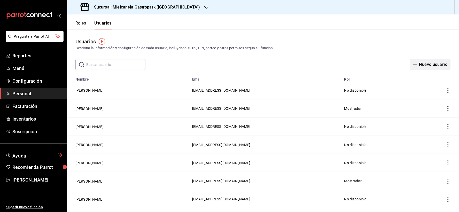
click at [436, 65] on button "Nuevo usuario" at bounding box center [430, 64] width 41 height 11
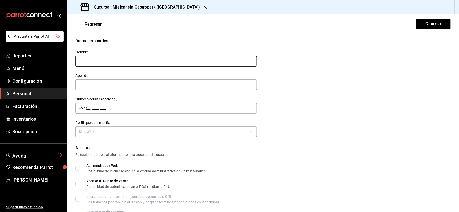
click at [122, 63] on input "text" at bounding box center [166, 61] width 182 height 11
type input "Misael Octavio"
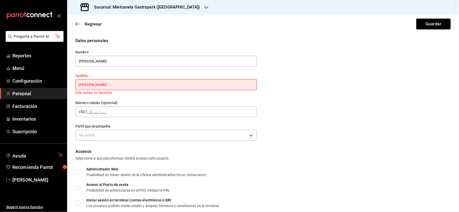
type input "Aguilar Apodaca"
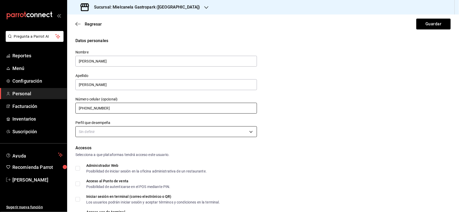
type input "+52 (66) 2107-8886"
click at [121, 134] on body "Pregunta a Parrot AI Reportes Menú Configuración Personal Facturación Inventari…" at bounding box center [229, 106] width 459 height 212
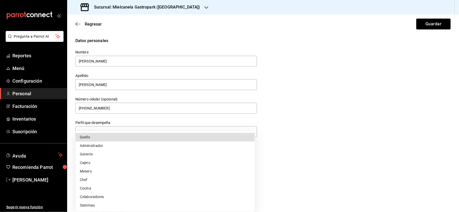
click at [91, 162] on li "Cajero" at bounding box center [165, 163] width 179 height 9
type input "CASHIER"
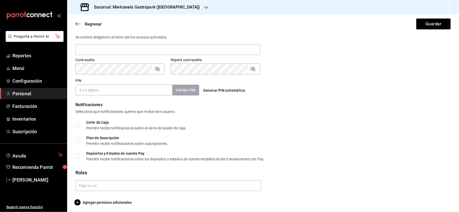
scroll to position [200, 0]
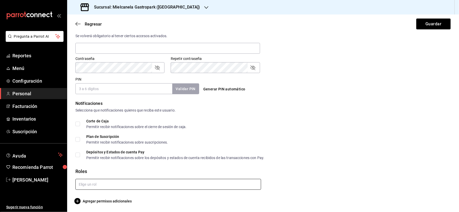
click at [112, 183] on input "text" at bounding box center [168, 184] width 186 height 11
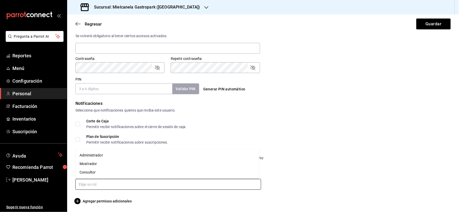
click at [105, 164] on li "Mostrador" at bounding box center [167, 164] width 184 height 9
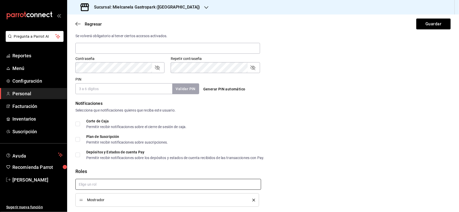
checkbox input "true"
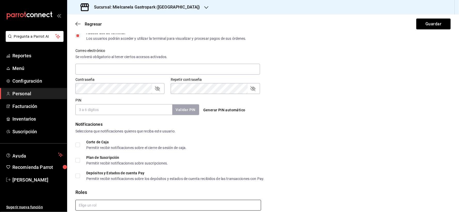
scroll to position [183, 0]
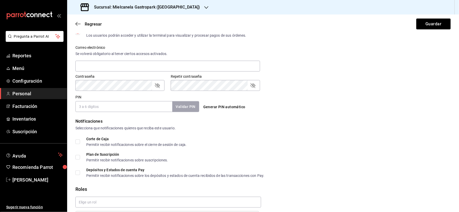
drag, startPoint x: 145, startPoint y: 108, endPoint x: 154, endPoint y: 111, distance: 9.7
click at [145, 108] on input "PIN" at bounding box center [123, 106] width 97 height 11
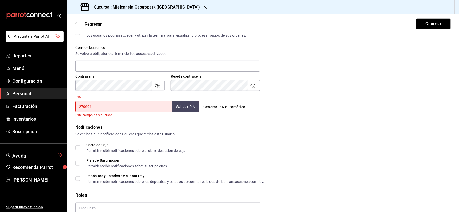
type input "270606"
click at [193, 111] on button "Validar PIN" at bounding box center [185, 106] width 27 height 11
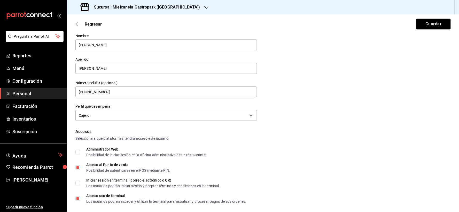
scroll to position [0, 0]
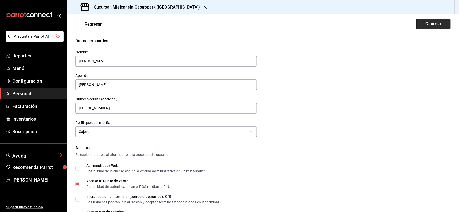
click at [429, 22] on button "Guardar" at bounding box center [434, 24] width 34 height 11
